Goal: Find contact information: Find contact information

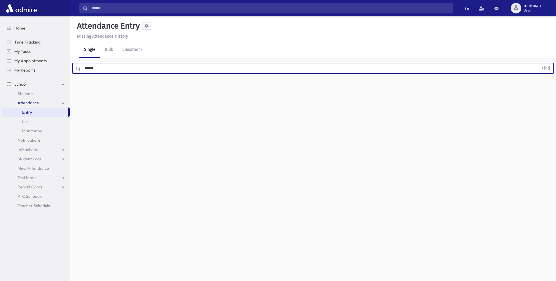
type input "******"
click at [539, 63] on button "Find" at bounding box center [546, 68] width 15 height 10
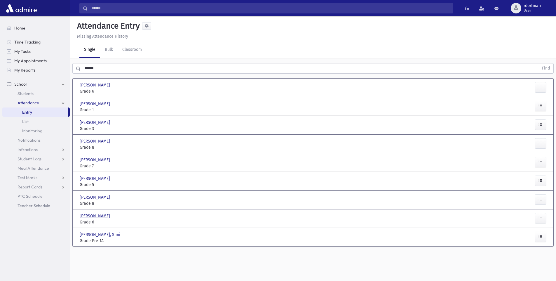
click at [95, 216] on span "[PERSON_NAME]" at bounding box center [96, 216] width 32 height 6
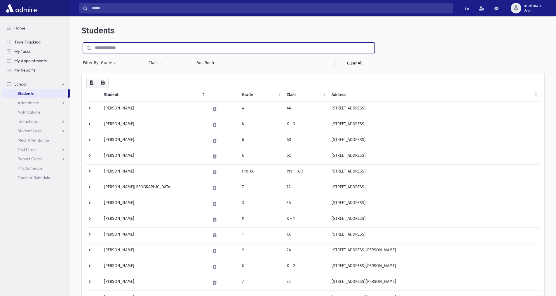
click at [109, 48] on input "text" at bounding box center [232, 48] width 283 height 11
type input "******"
click at [82, 43] on input "submit" at bounding box center [90, 47] width 16 height 8
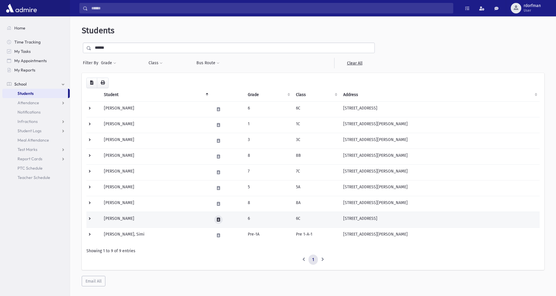
click at [214, 220] on button at bounding box center [218, 219] width 8 height 8
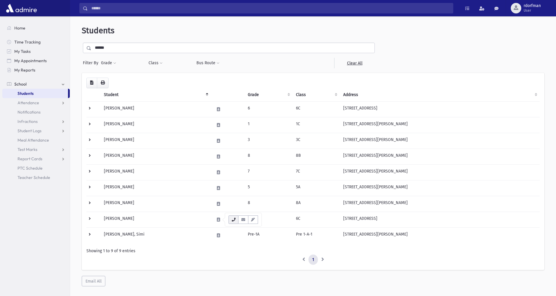
click at [234, 223] on button "button" at bounding box center [234, 219] width 10 height 8
drag, startPoint x: 235, startPoint y: 246, endPoint x: 281, endPoint y: 248, distance: 45.9
click at [281, 248] on div "• HerCell : [PHONE_NUMBER]" at bounding box center [260, 245] width 62 height 11
copy div "HerCell : [PHONE_NUMBER]"
click at [232, 223] on button "button" at bounding box center [234, 219] width 10 height 8
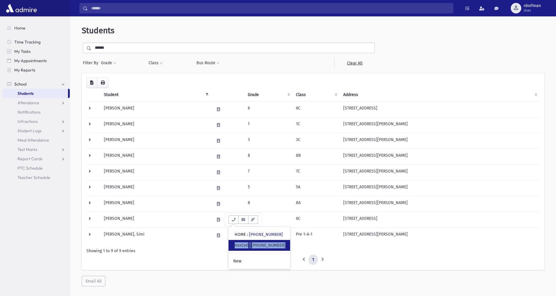
copy div "HerCell : [PHONE_NUMBER]"
drag, startPoint x: 234, startPoint y: 247, endPoint x: 281, endPoint y: 247, distance: 46.7
click at [281, 247] on div "• HerCell : [PHONE_NUMBER]" at bounding box center [260, 245] width 62 height 11
